Goal: Information Seeking & Learning: Learn about a topic

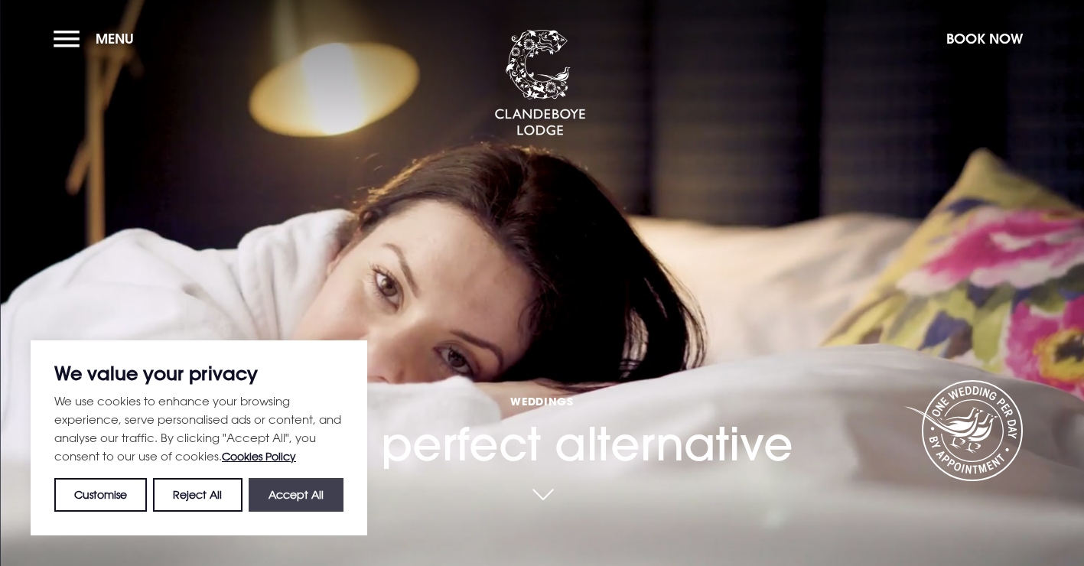
click at [306, 509] on button "Accept All" at bounding box center [296, 495] width 95 height 34
checkbox input "true"
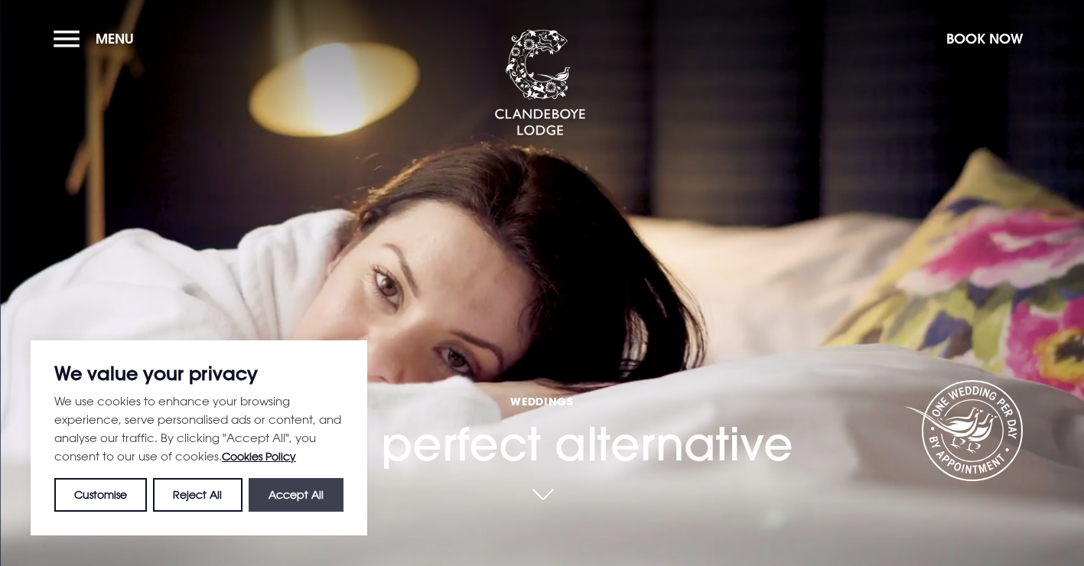
checkbox input "true"
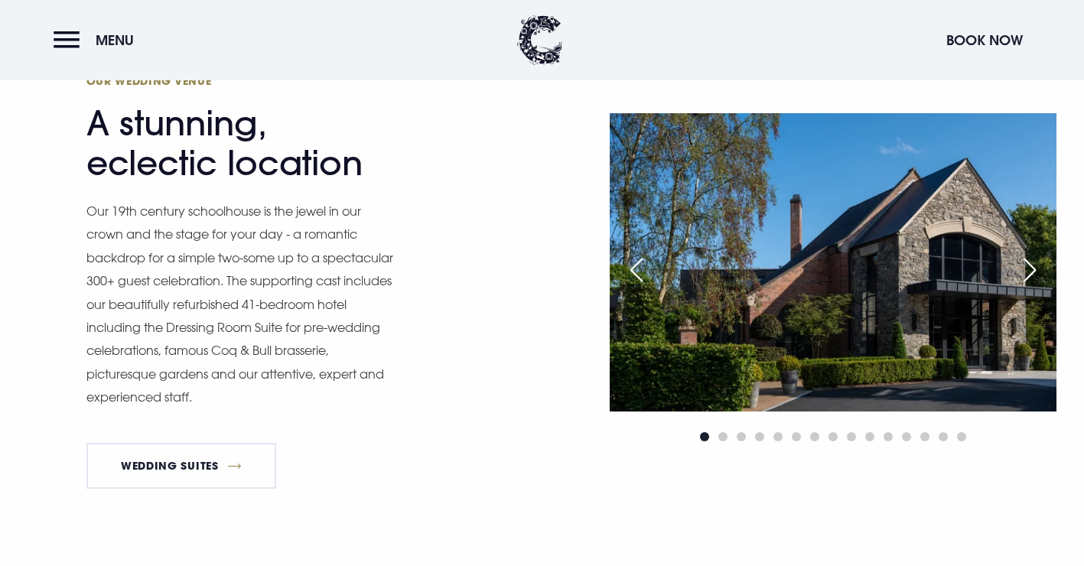
scroll to position [1224, 0]
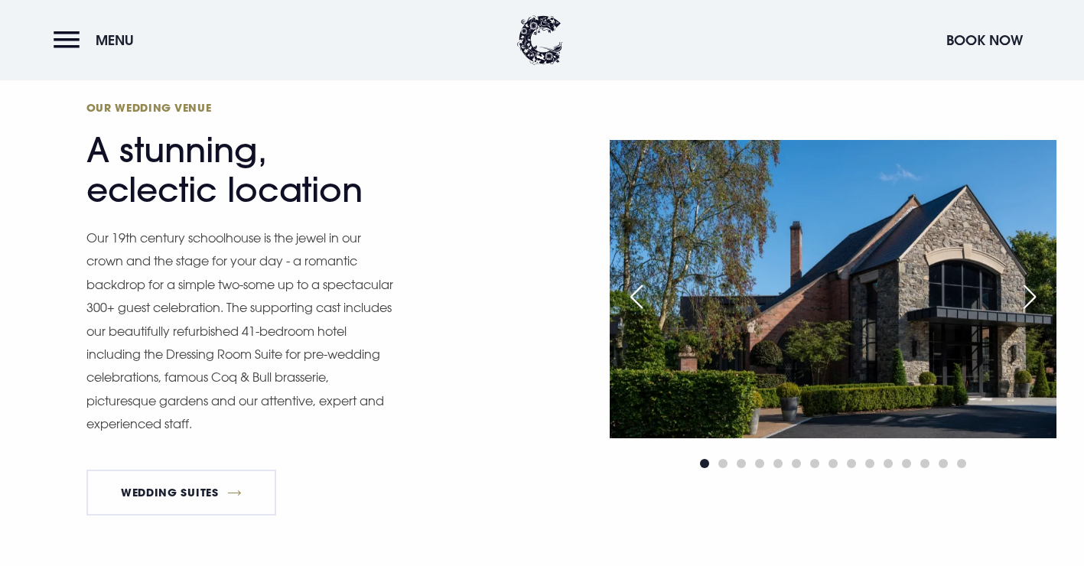
click at [1036, 294] on div "Next slide" at bounding box center [1030, 297] width 38 height 34
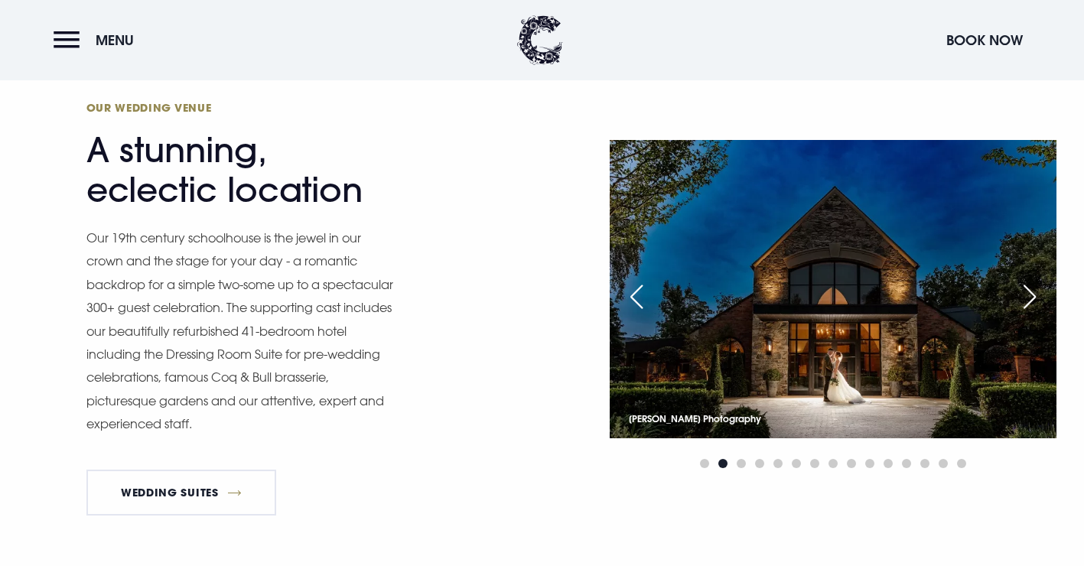
click at [1036, 294] on div "Next slide" at bounding box center [1030, 297] width 38 height 34
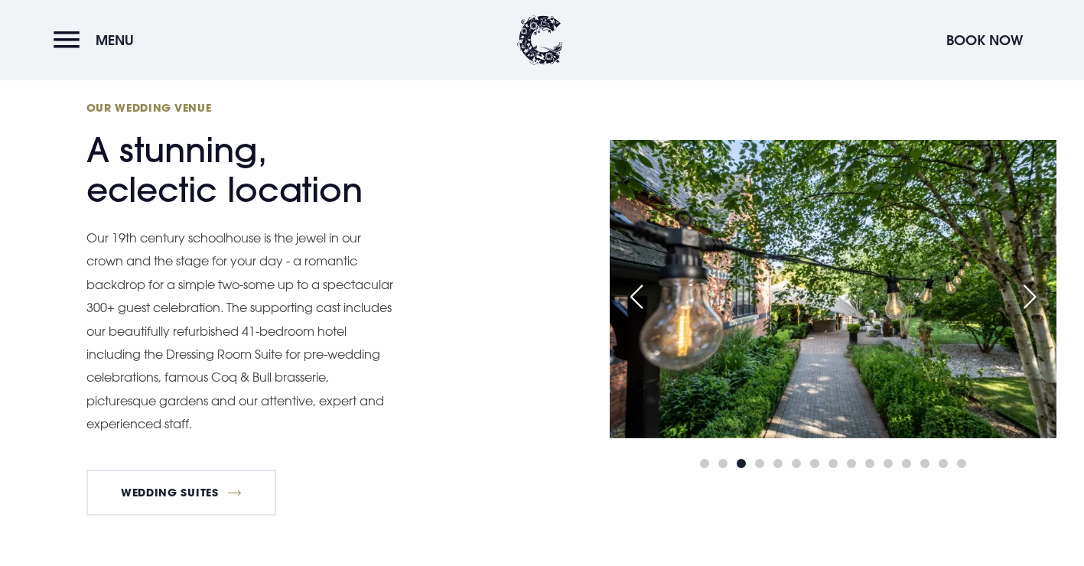
click at [1039, 295] on div "Next slide" at bounding box center [1030, 297] width 38 height 34
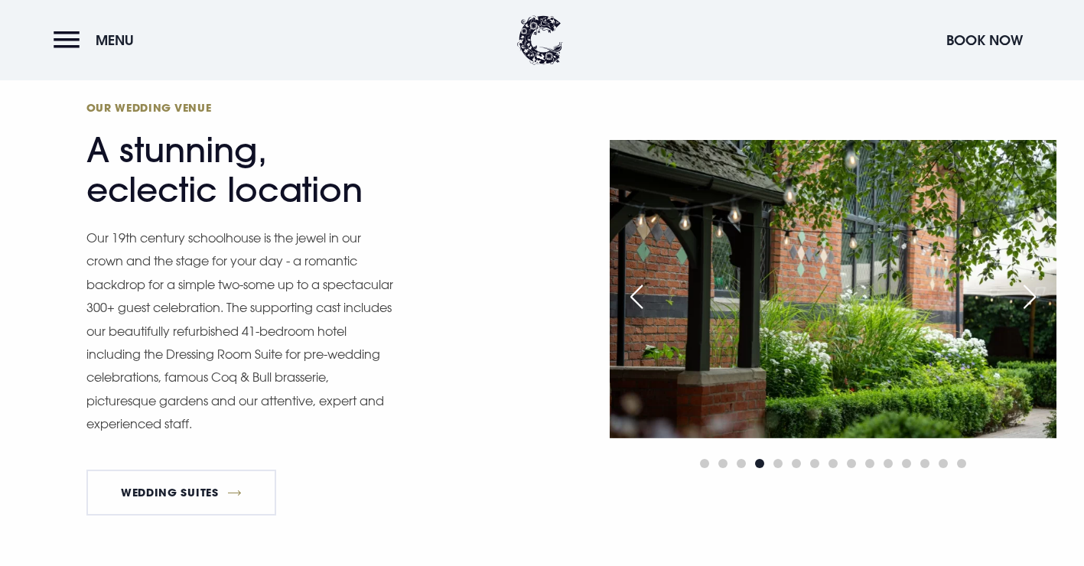
click at [1039, 295] on div "Next slide" at bounding box center [1030, 297] width 38 height 34
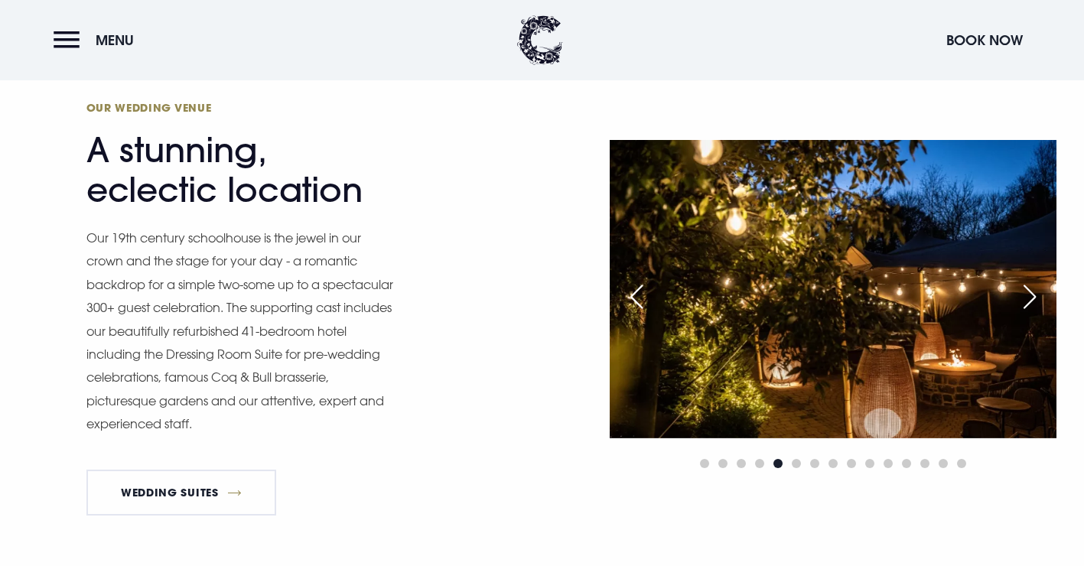
click at [1041, 297] on div "Next slide" at bounding box center [1030, 297] width 38 height 34
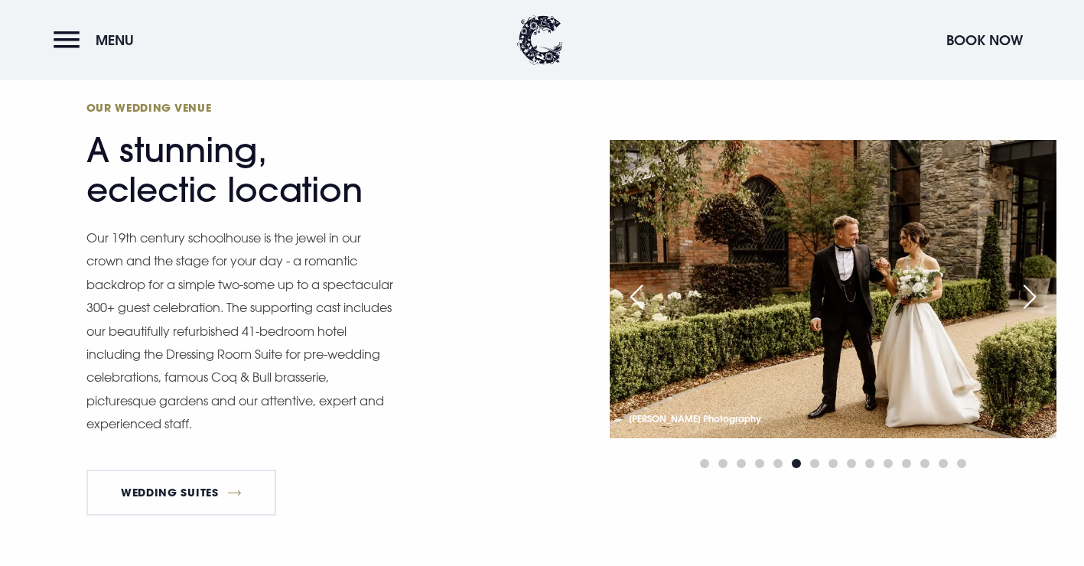
click at [1041, 297] on div "Next slide" at bounding box center [1030, 297] width 38 height 34
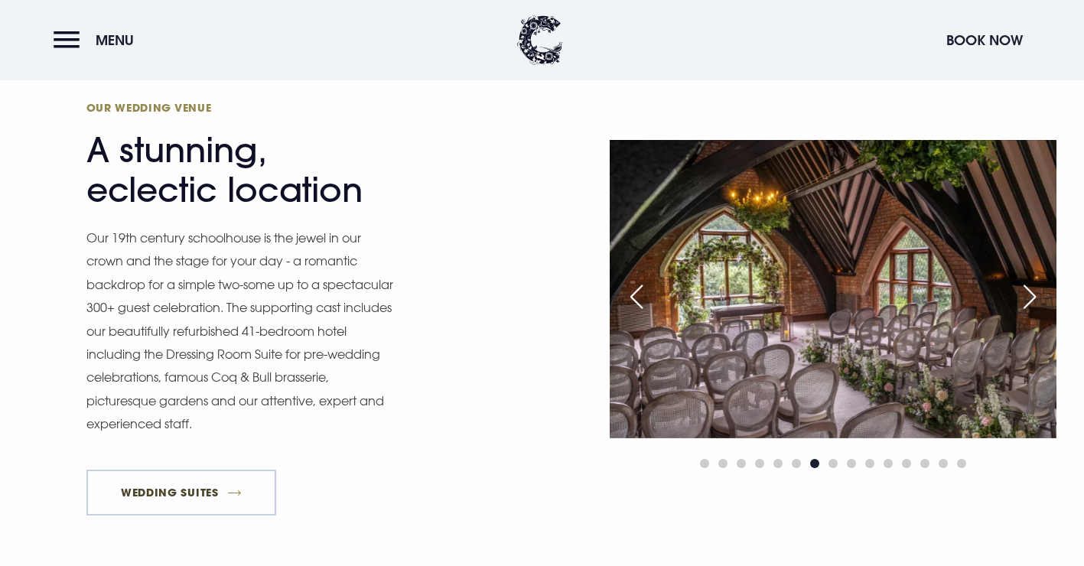
click at [230, 488] on link "Wedding Suites" at bounding box center [181, 493] width 191 height 46
